Goal: Information Seeking & Learning: Learn about a topic

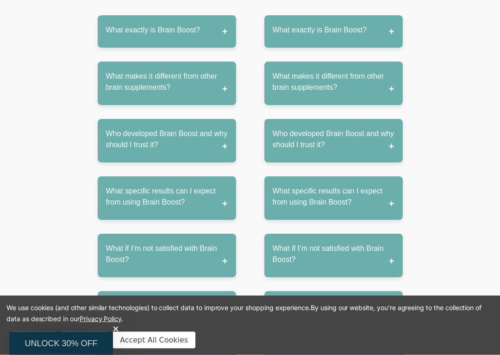
scroll to position [5013, 0]
click at [124, 177] on button "What specific results can I expect from using Brain Boost?" at bounding box center [167, 199] width 139 height 44
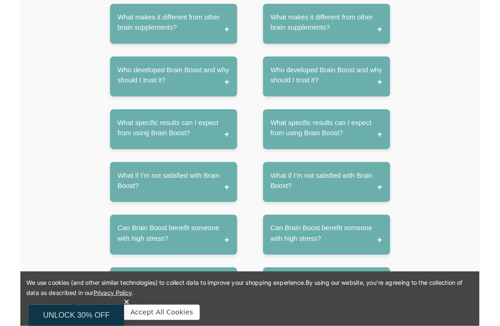
scroll to position [5070, 0]
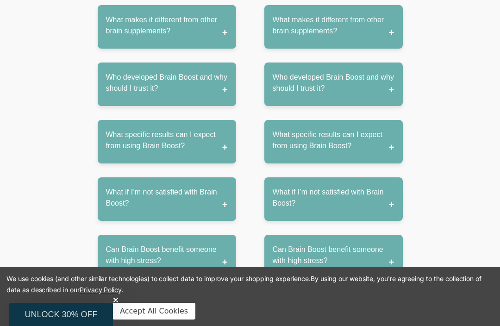
click at [215, 120] on button "What specific results can I expect from using Brain Boost?" at bounding box center [167, 142] width 139 height 44
click at [170, 120] on button "What specific results can I expect from using Brain Boost?" at bounding box center [167, 142] width 139 height 44
click at [169, 120] on button "What specific results can I expect from using Brain Boost?" at bounding box center [167, 142] width 139 height 44
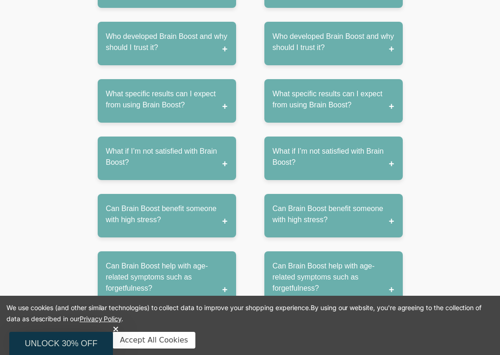
scroll to position [5113, 0]
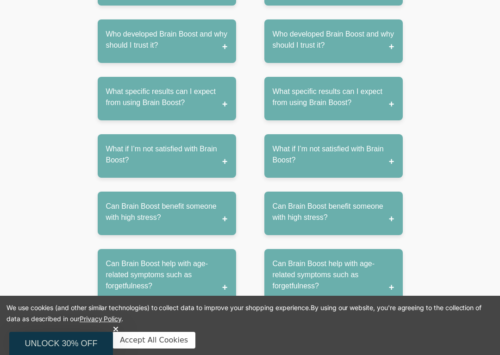
click at [204, 77] on button "What specific results can I expect from using Brain Boost?" at bounding box center [167, 99] width 139 height 44
click at [200, 77] on button "What specific results can I expect from using Brain Boost?" at bounding box center [167, 99] width 139 height 44
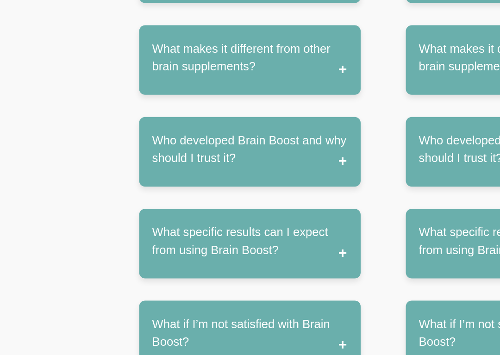
click at [217, 131] on button "What specific results can I expect from using Brain Boost?" at bounding box center [167, 153] width 139 height 44
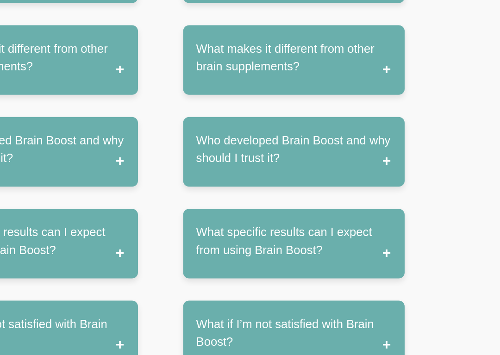
click at [265, 131] on button "What specific results can I expect from using Brain Boost?" at bounding box center [334, 153] width 139 height 44
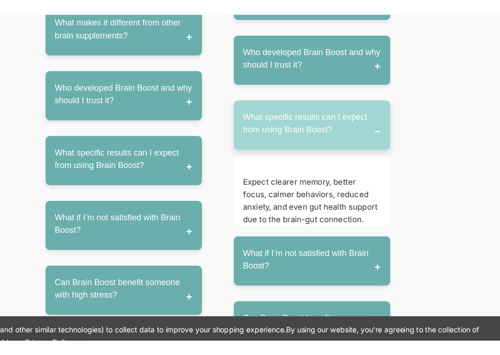
scroll to position [5133, 0]
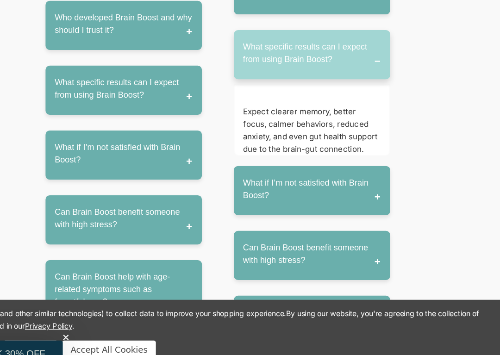
click at [325, 235] on button "Can Brain Boost benefit someone with high stress?" at bounding box center [334, 257] width 139 height 44
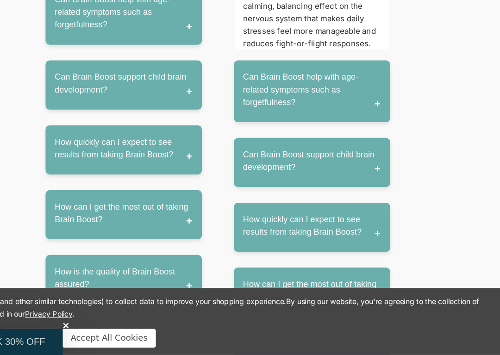
scroll to position [5406, 0]
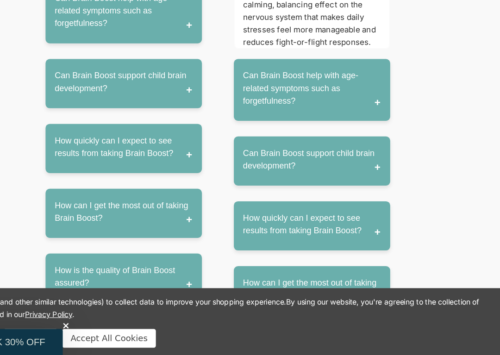
click at [334, 162] on button "Can Brain Boost support child brain development?" at bounding box center [334, 184] width 139 height 44
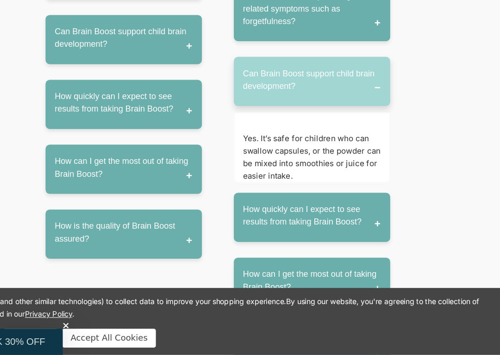
scroll to position [5478, 0]
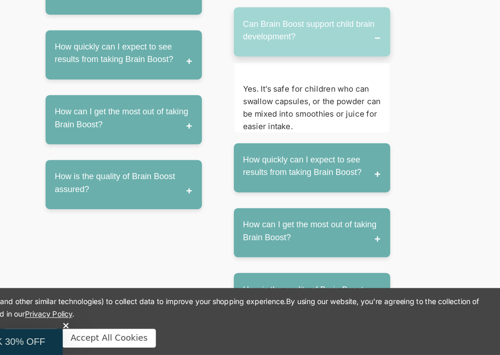
click at [322, 168] on button "How quickly can I expect to see results from taking Brain Boost?" at bounding box center [334, 190] width 139 height 44
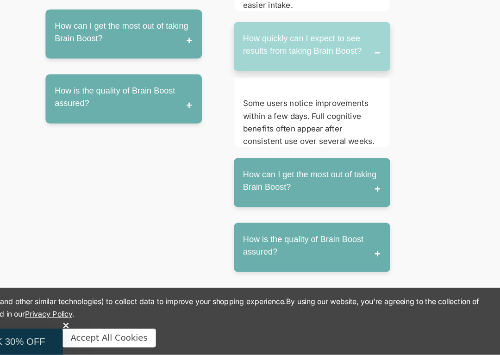
scroll to position [5628, 0]
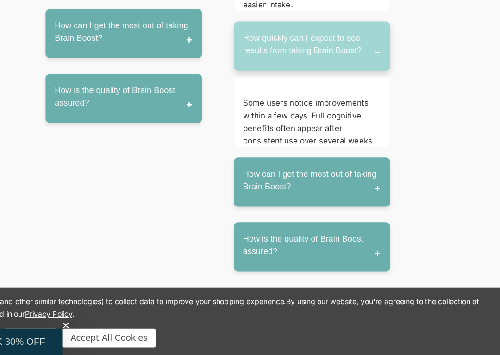
click at [332, 181] on button "How can I get the most out of taking Brain Boost?" at bounding box center [334, 203] width 139 height 44
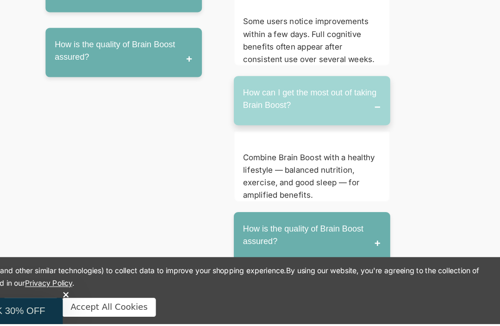
scroll to position [5704, 0]
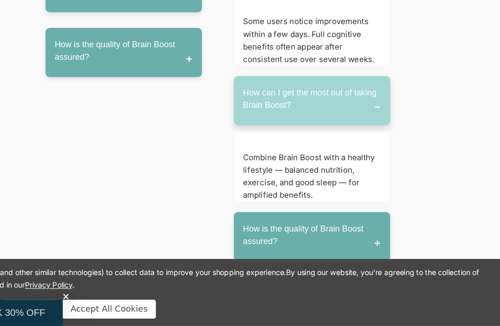
click at [330, 225] on button "How is the quality of Brain Boost assured?" at bounding box center [334, 247] width 139 height 44
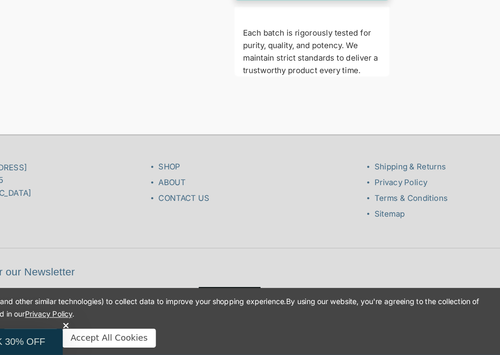
scroll to position [5933, 0]
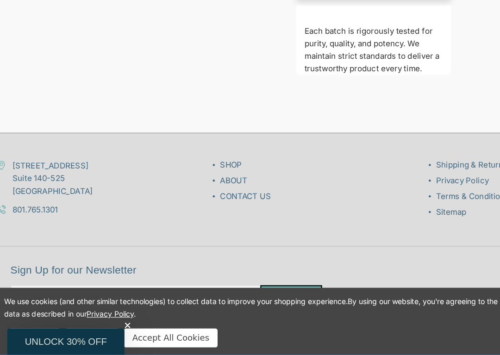
click at [205, 196] on link "ABOUT" at bounding box center [210, 200] width 24 height 9
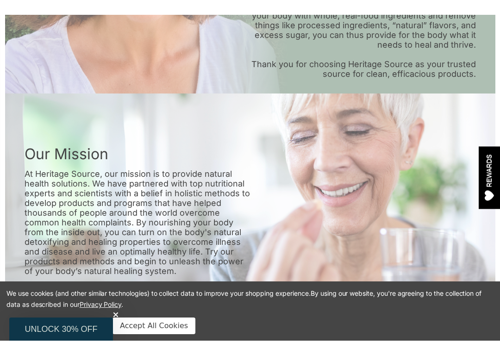
scroll to position [283, 0]
